Goal: Communication & Community: Answer question/provide support

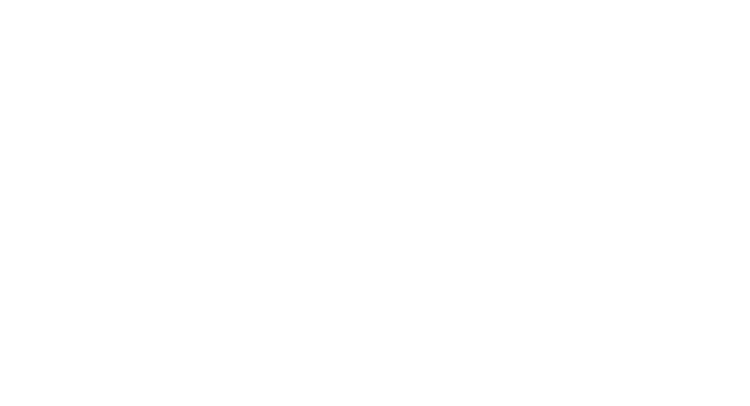
select select "*"
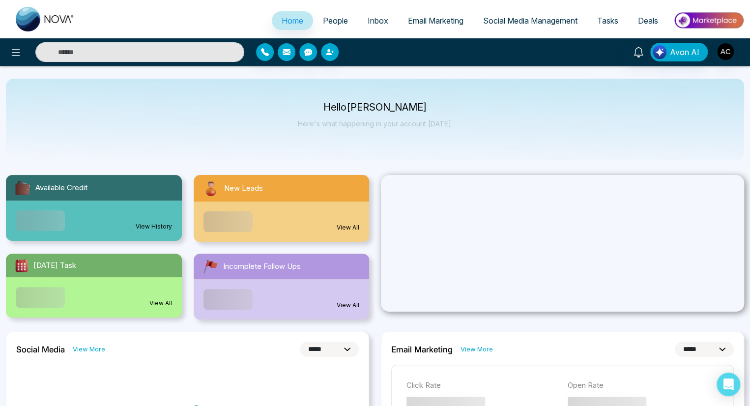
click at [328, 21] on span "People" at bounding box center [335, 21] width 25 height 10
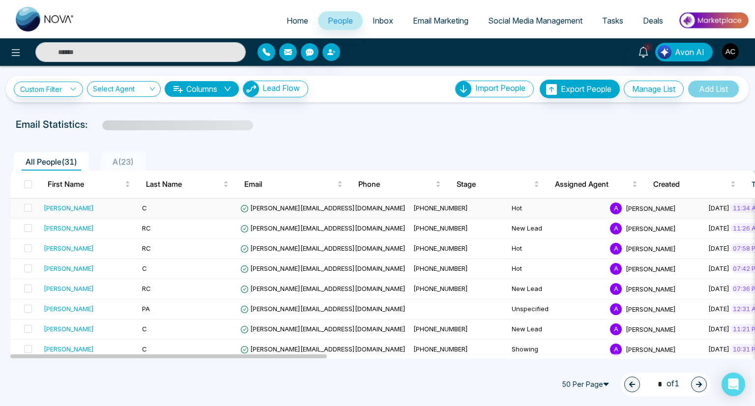
click at [88, 207] on div "[PERSON_NAME]" at bounding box center [89, 208] width 90 height 10
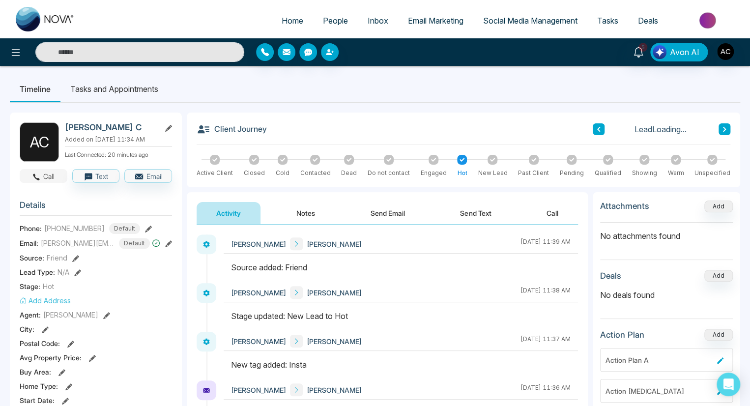
click at [43, 182] on button "Call" at bounding box center [44, 176] width 48 height 14
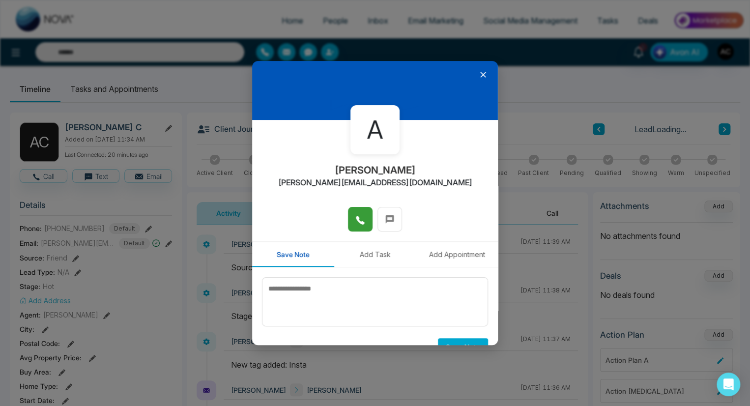
click at [357, 219] on icon at bounding box center [360, 220] width 10 height 10
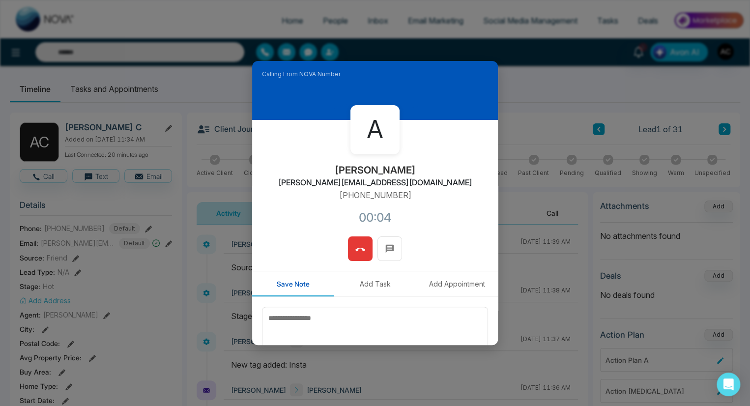
click at [357, 249] on icon at bounding box center [360, 250] width 10 height 10
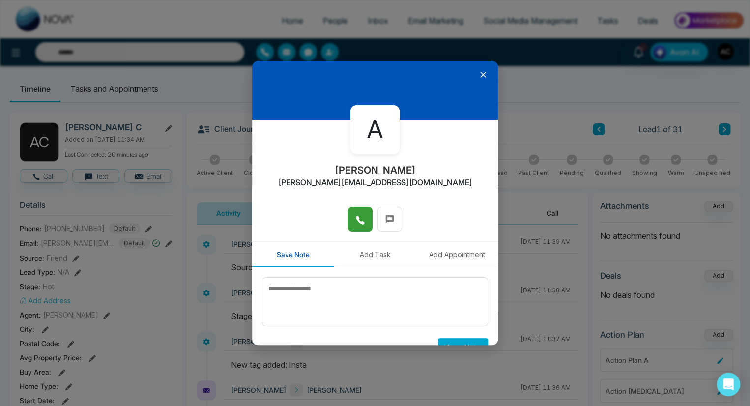
click at [480, 74] on icon at bounding box center [483, 75] width 6 height 6
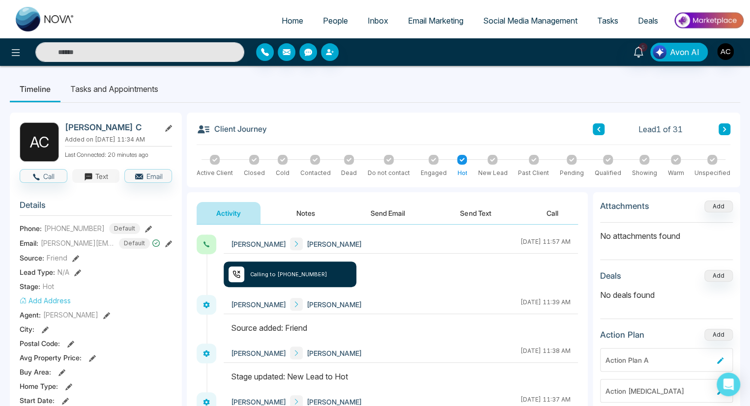
click at [95, 182] on button "Text" at bounding box center [96, 176] width 48 height 14
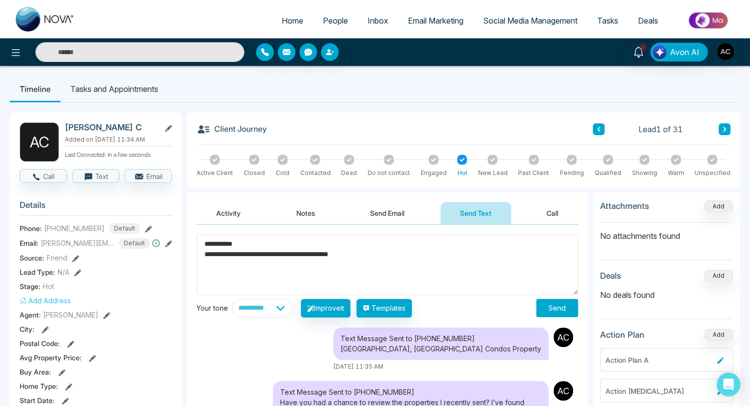
type textarea "**********"
click at [557, 308] on button "Send" at bounding box center [557, 308] width 42 height 18
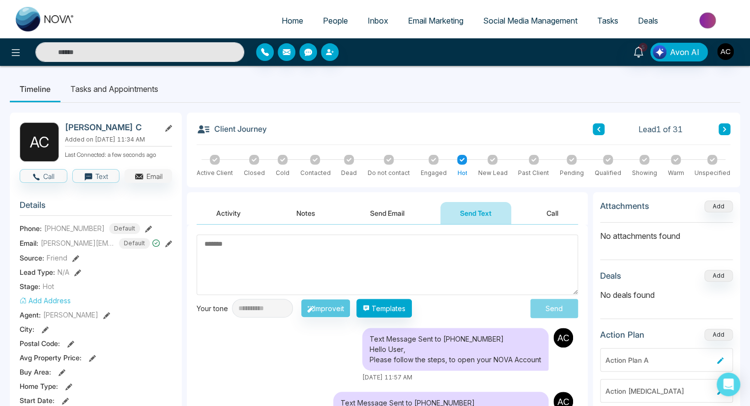
click at [148, 182] on button "Email" at bounding box center [148, 176] width 48 height 14
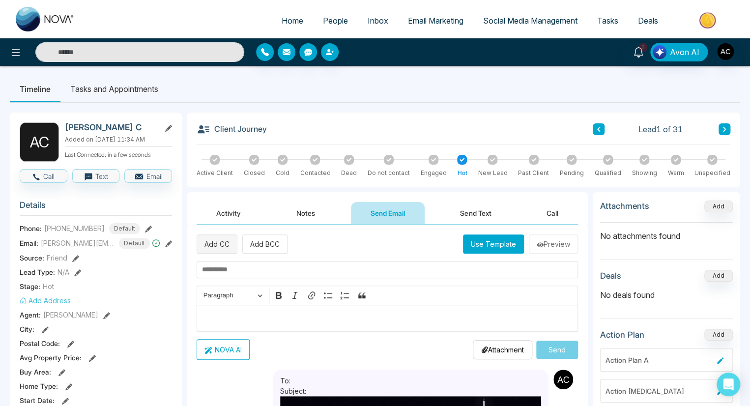
click at [217, 243] on button "Add CC" at bounding box center [217, 244] width 41 height 19
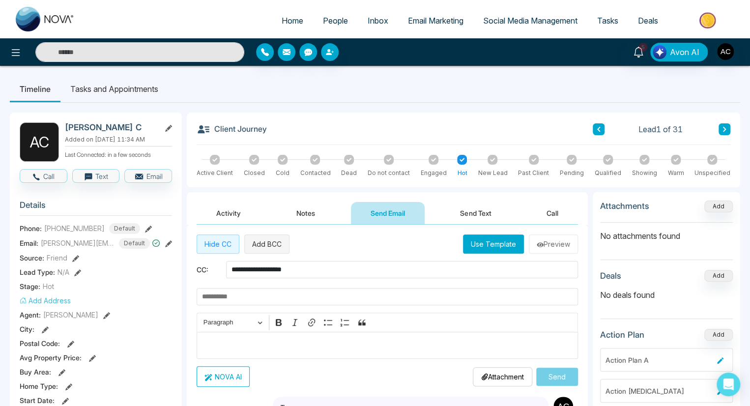
type input "**********"
click at [266, 243] on button "Add BCC" at bounding box center [266, 244] width 45 height 19
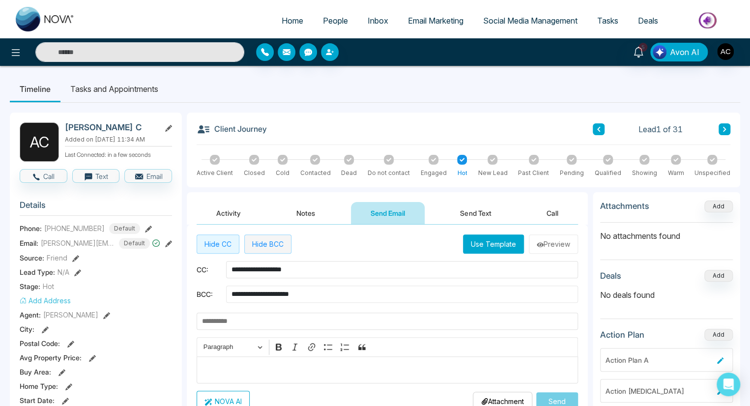
type input "**********"
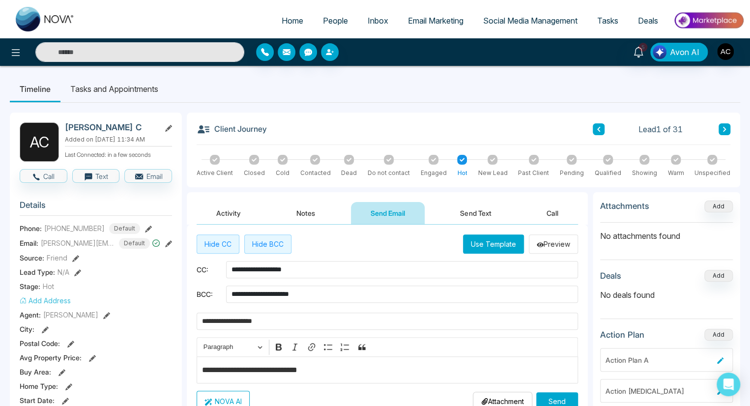
click at [557, 397] on button "Send" at bounding box center [557, 401] width 42 height 18
click at [75, 262] on icon at bounding box center [75, 258] width 7 height 7
click at [375, 201] on span "Friend" at bounding box center [375, 201] width 210 height 14
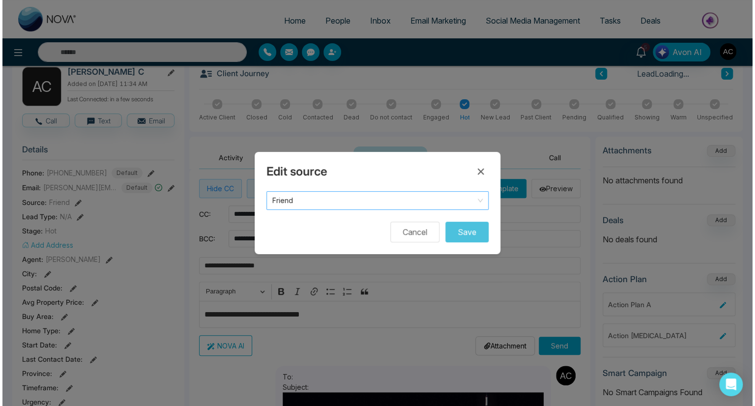
scroll to position [60, 0]
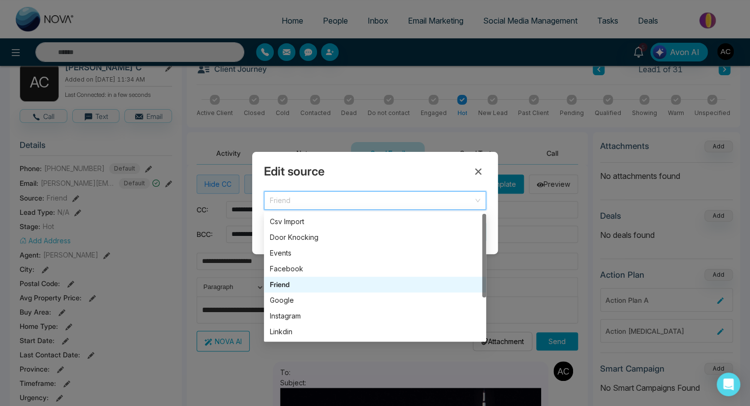
click at [375, 300] on div "Google" at bounding box center [375, 300] width 210 height 11
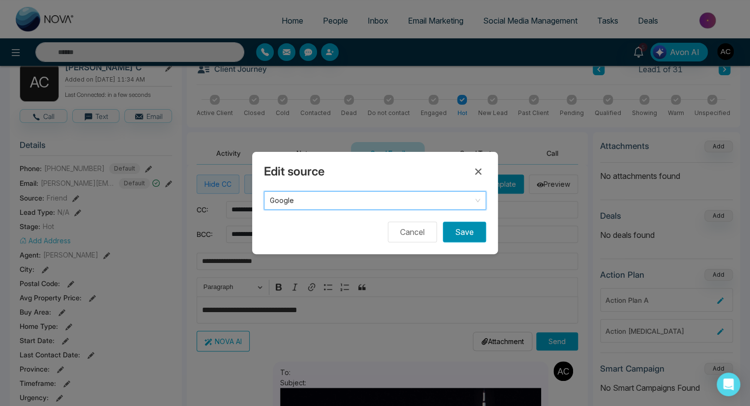
click at [465, 232] on button "Save" at bounding box center [464, 232] width 43 height 21
